Goal: Use online tool/utility: Utilize a website feature to perform a specific function

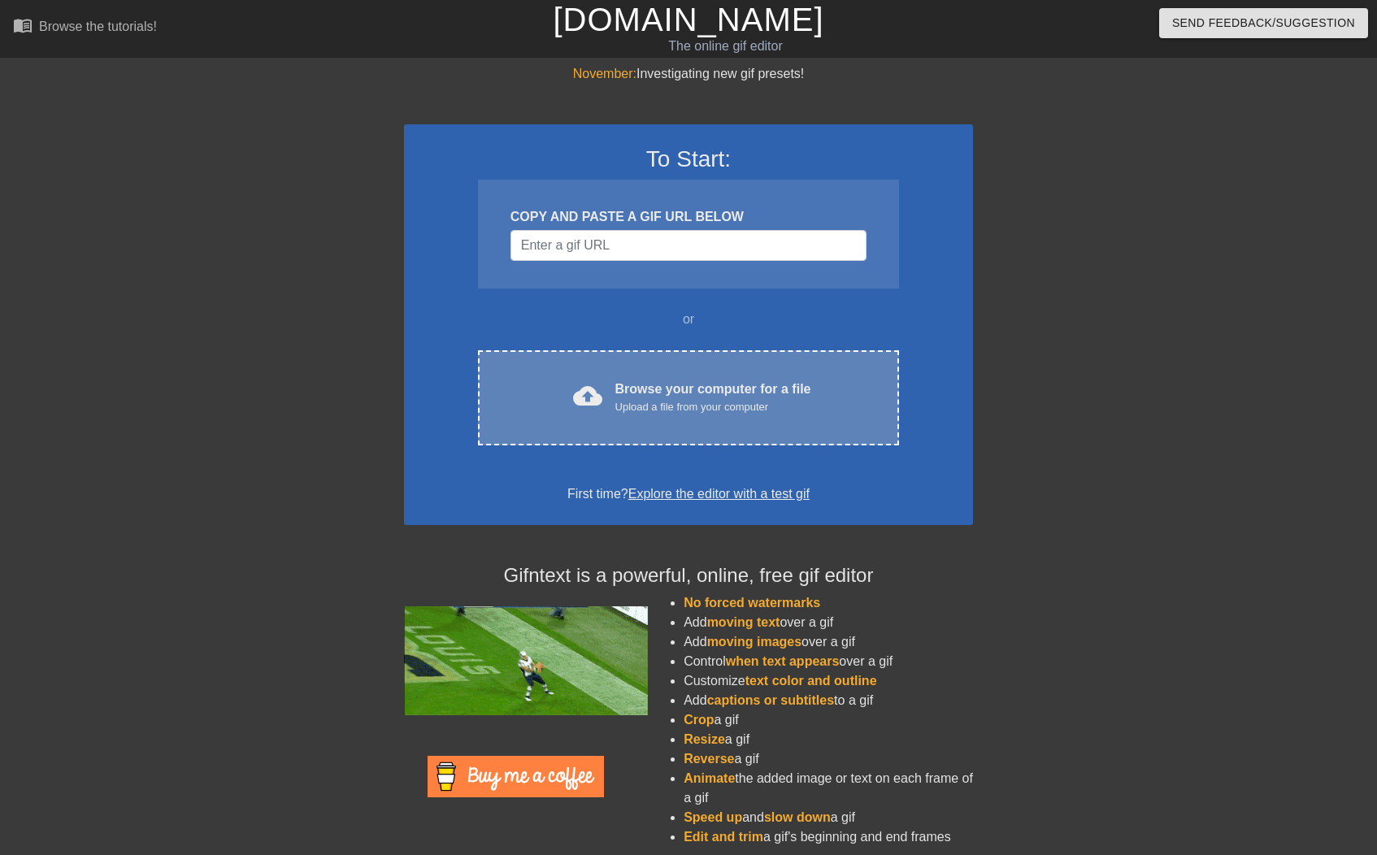
click at [683, 388] on div "Browse your computer for a file Upload a file from your computer" at bounding box center [714, 398] width 196 height 36
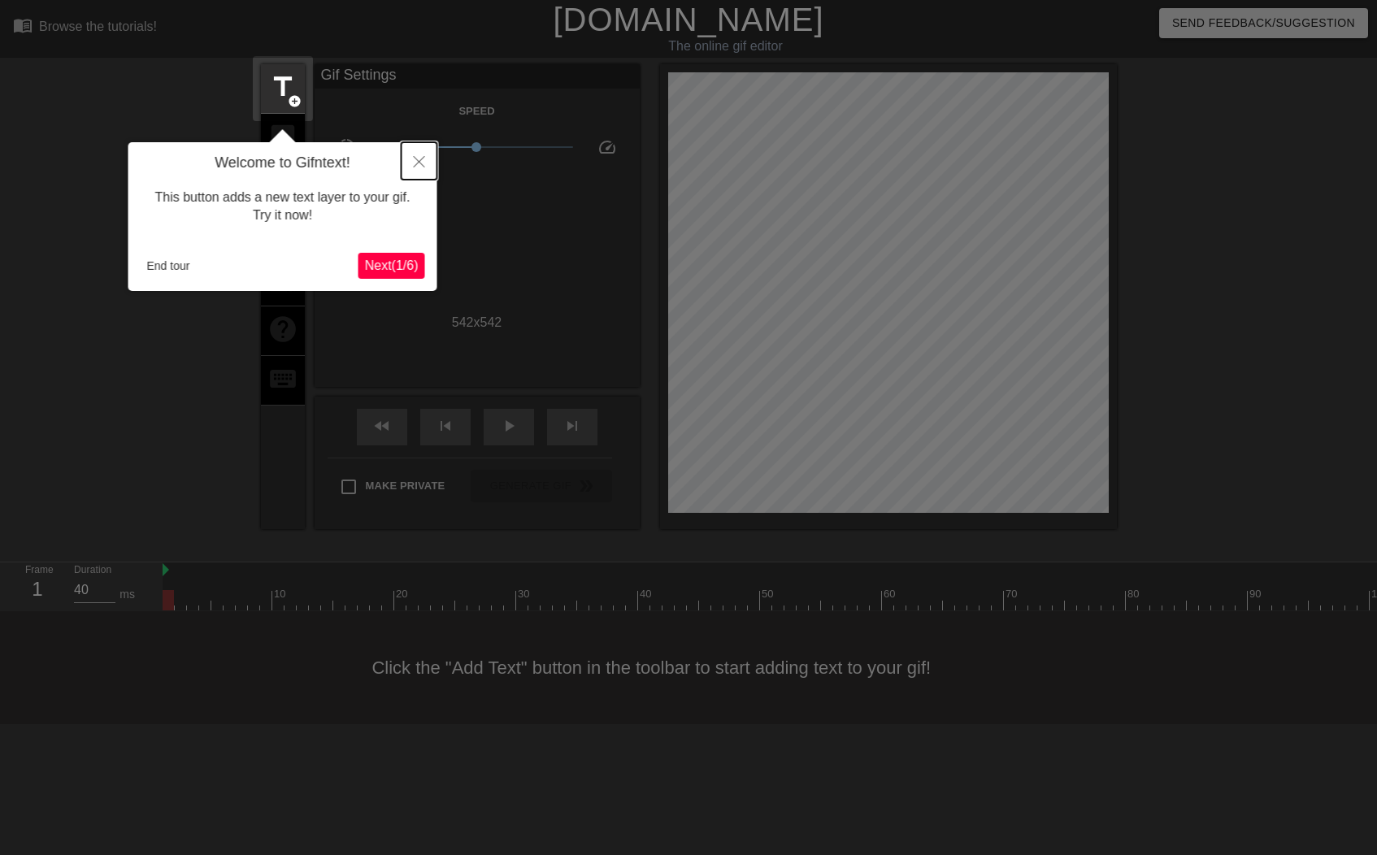
click at [417, 164] on icon "Close" at bounding box center [419, 161] width 11 height 11
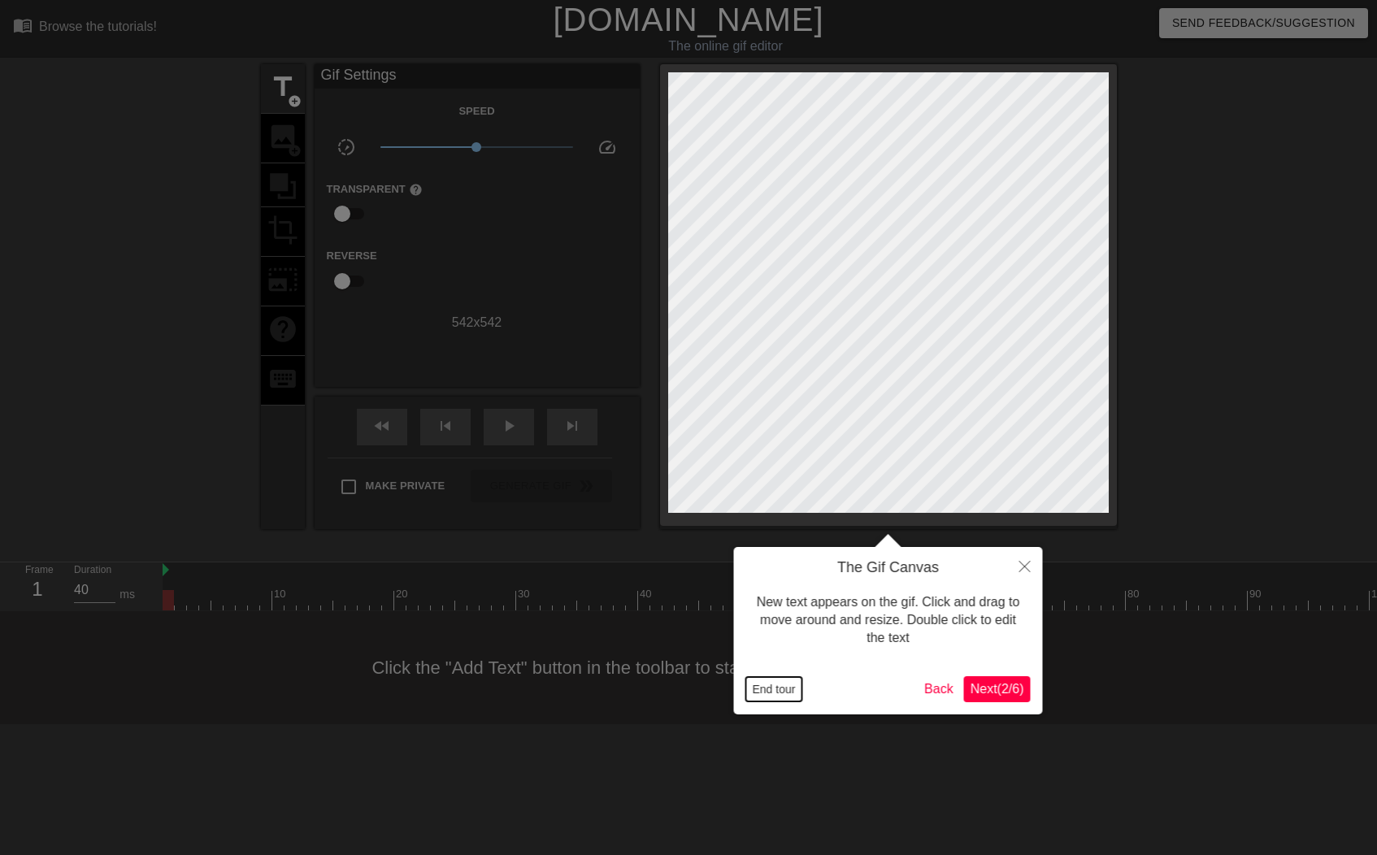
click at [768, 691] on button "End tour" at bounding box center [774, 689] width 56 height 24
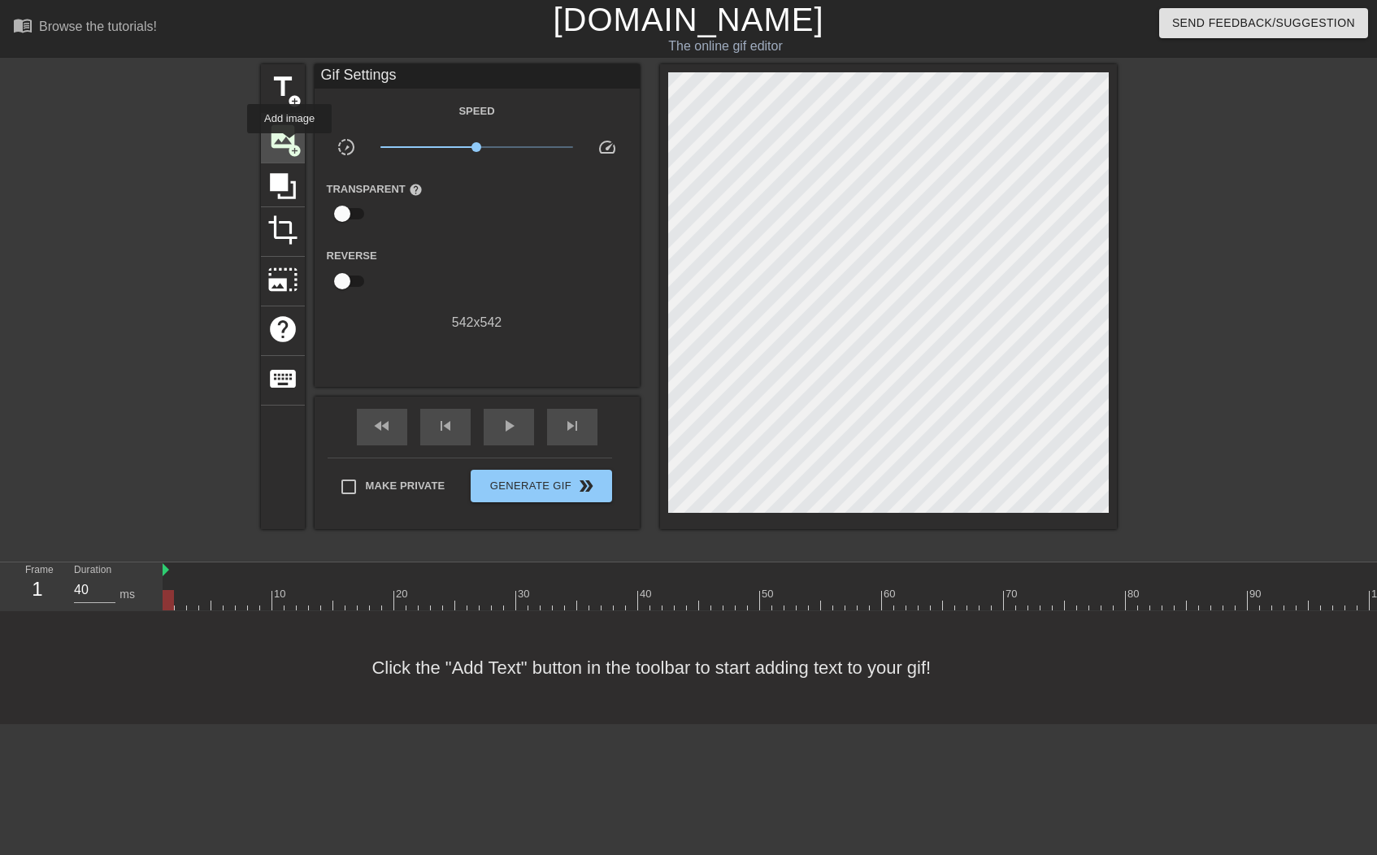
click at [290, 145] on span "add_circle" at bounding box center [295, 151] width 14 height 14
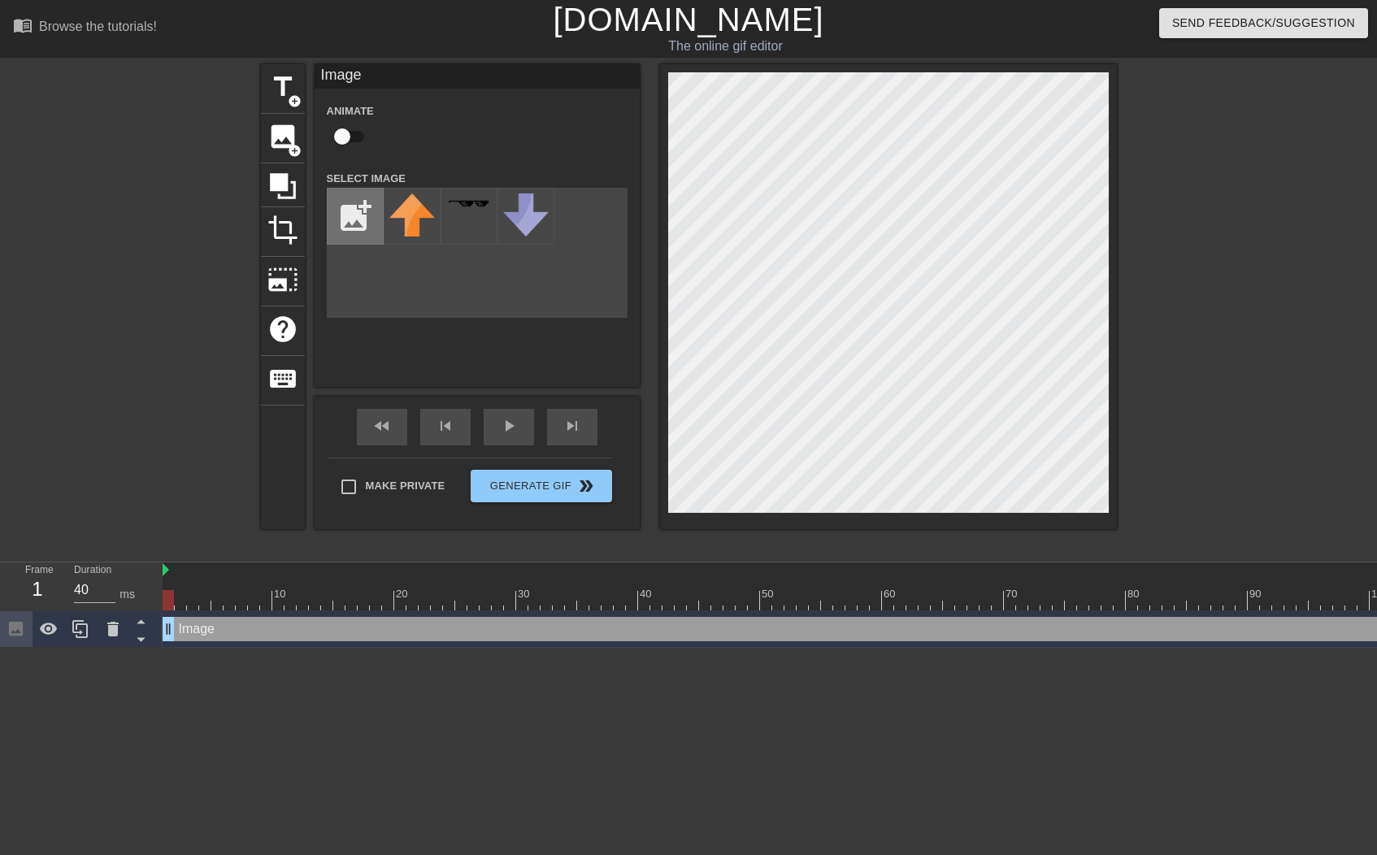
click at [362, 220] on input "file" at bounding box center [355, 216] width 55 height 55
type input "C:\fakepath\image.png"
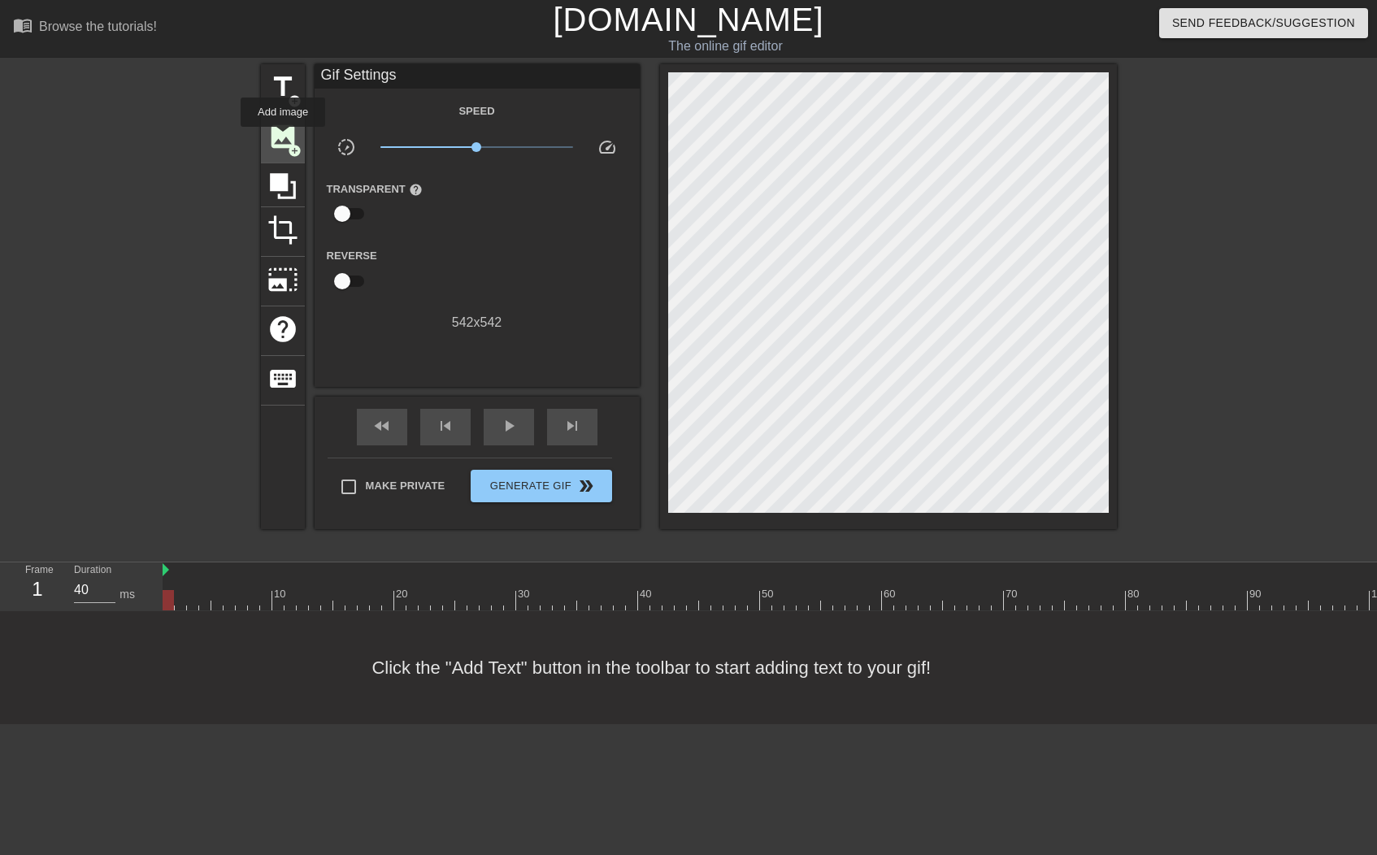
click at [284, 138] on span "image" at bounding box center [283, 136] width 31 height 31
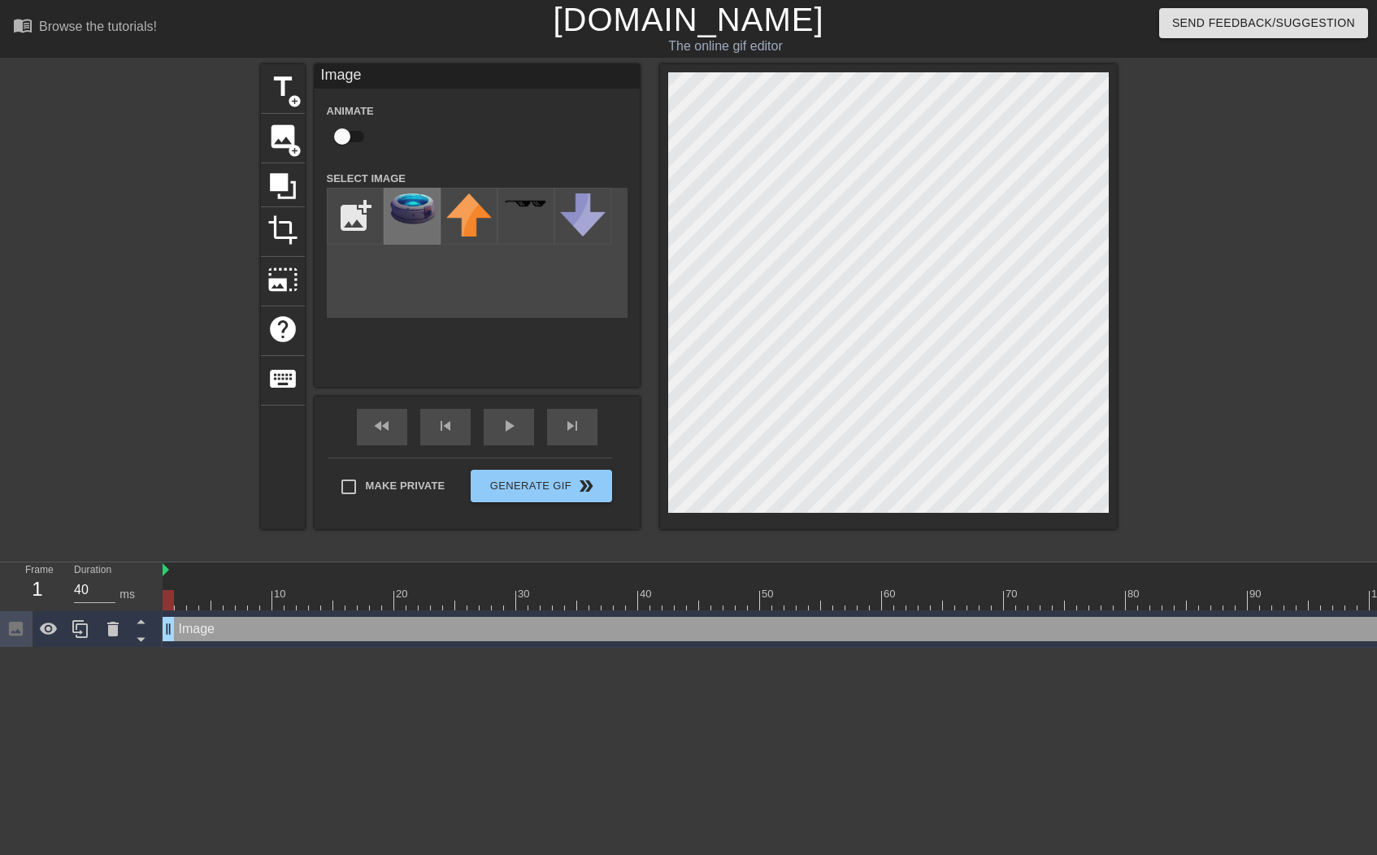
click at [408, 214] on img at bounding box center [412, 209] width 46 height 31
click at [904, 531] on div "title add_circle image add_circle crop photo_size_select_large help keyboard Im…" at bounding box center [689, 308] width 856 height 488
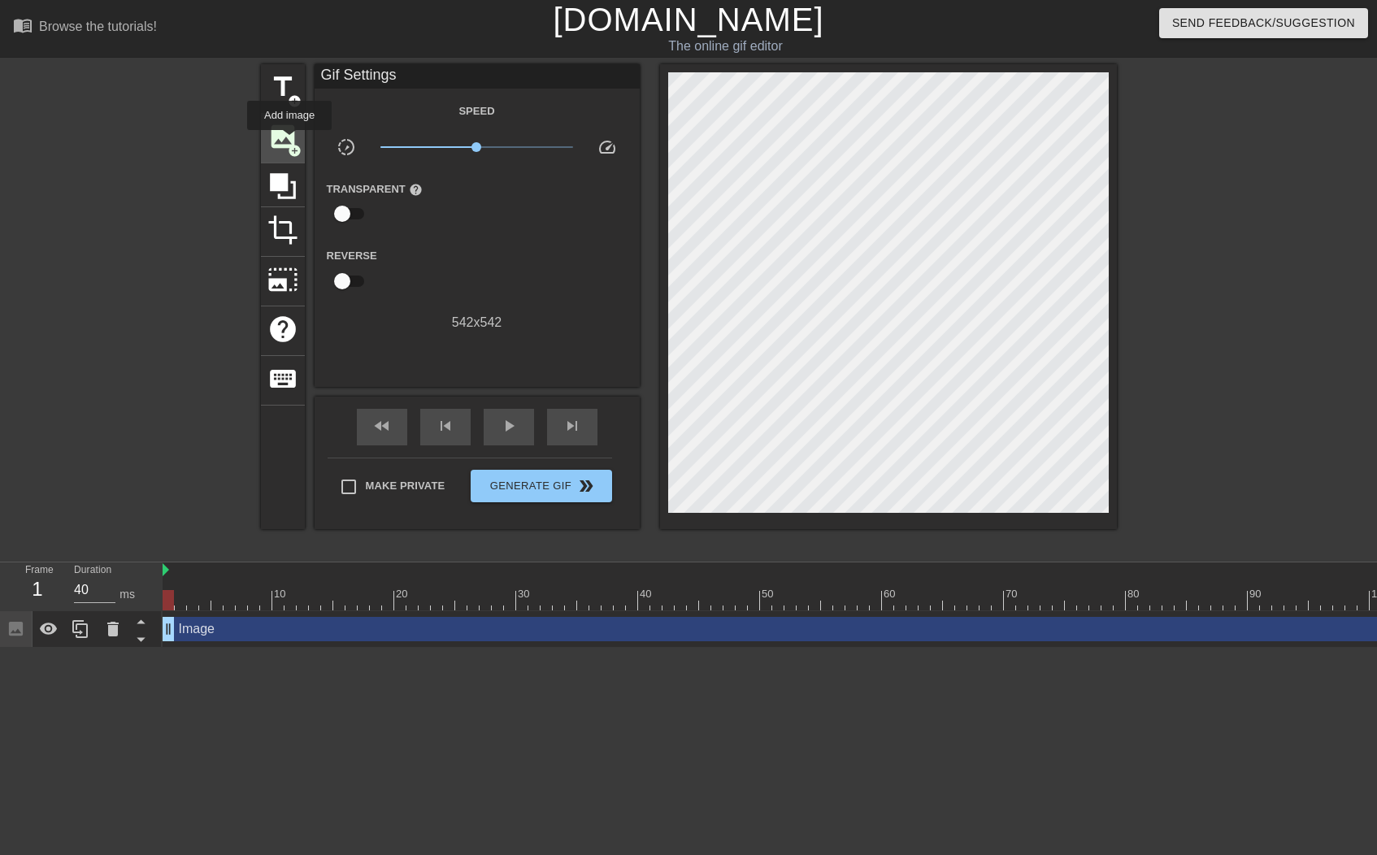
click at [290, 141] on span "image" at bounding box center [283, 136] width 31 height 31
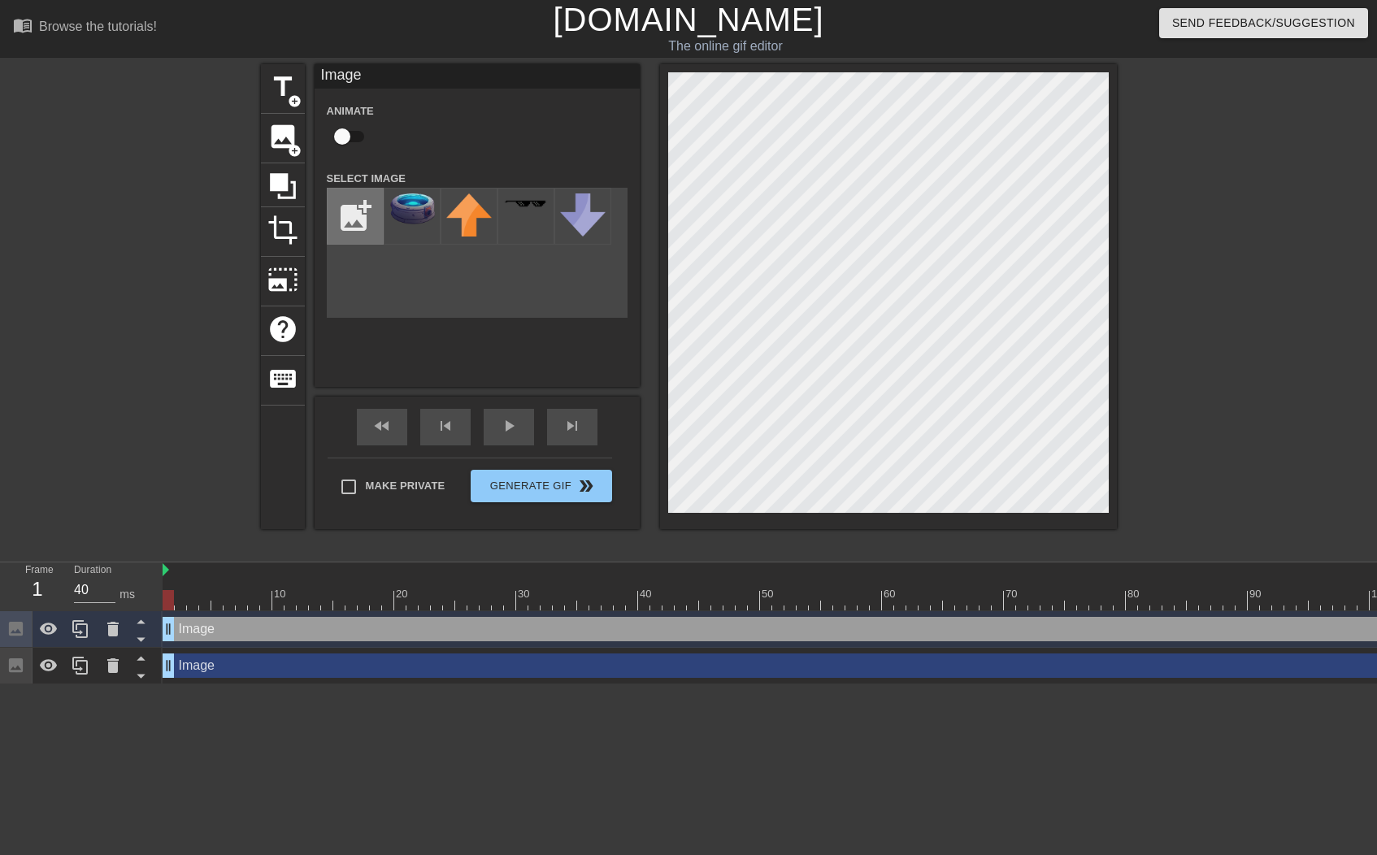
click at [352, 220] on input "file" at bounding box center [355, 216] width 55 height 55
type input "C:\fakepath\Vector 21.png"
click at [419, 213] on img at bounding box center [412, 210] width 46 height 32
click at [897, 522] on div at bounding box center [888, 296] width 457 height 465
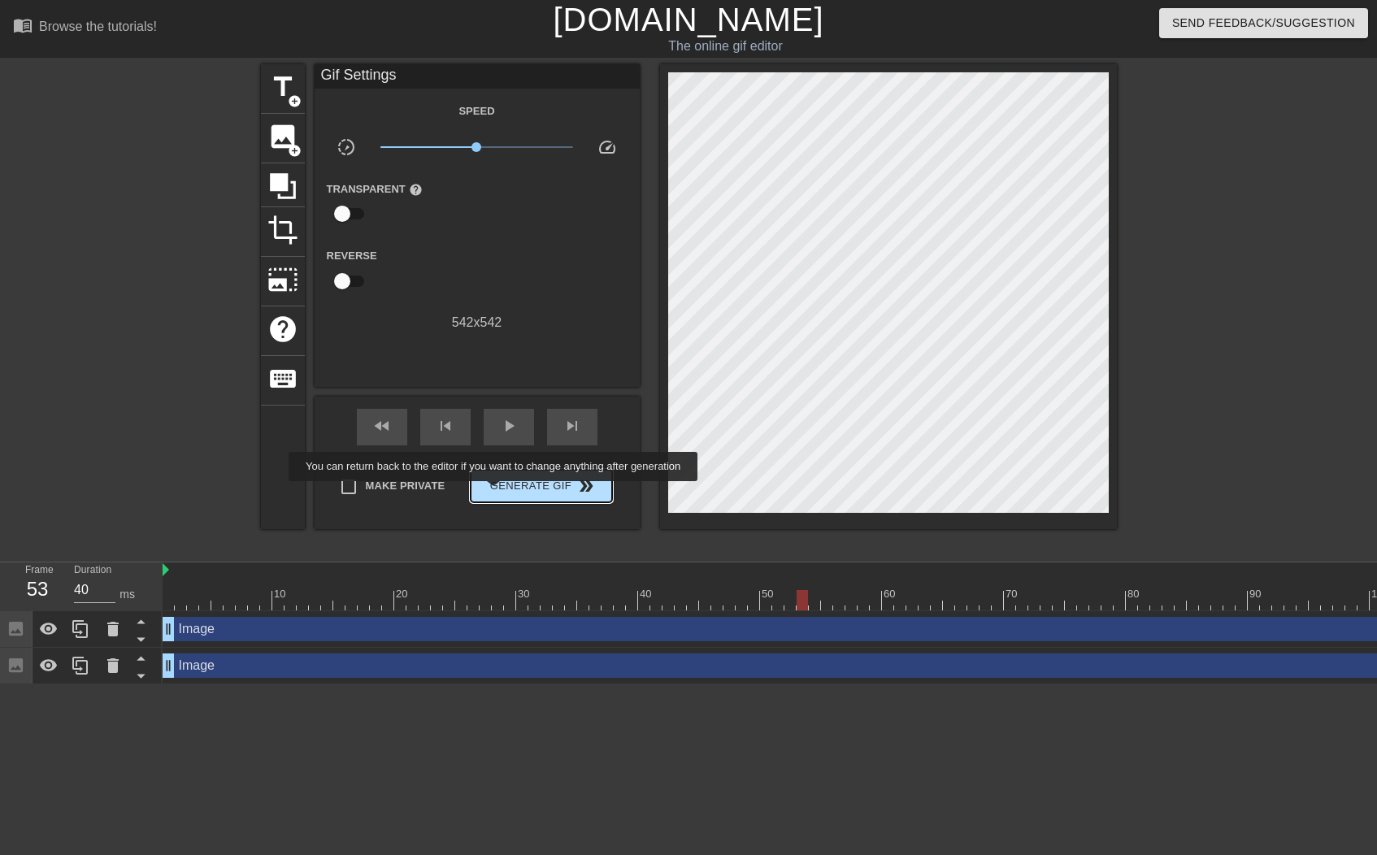
click at [505, 492] on span "Generate Gif double_arrow" at bounding box center [541, 487] width 128 height 20
